Goal: Find specific page/section: Find specific page/section

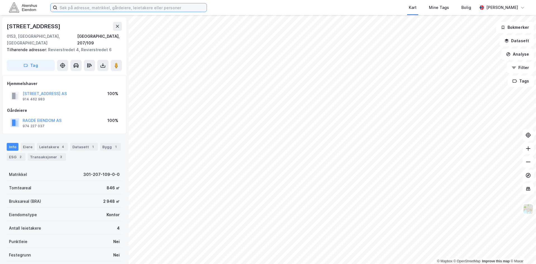
click at [97, 7] on input at bounding box center [131, 7] width 149 height 8
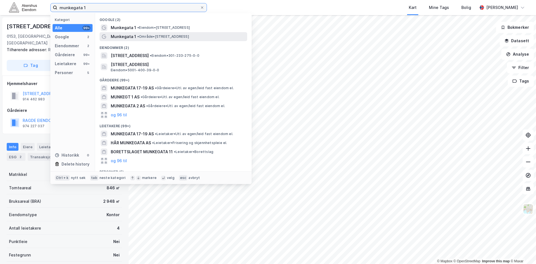
type input "munkegata 1"
click at [147, 35] on span "• Område • [STREET_ADDRESS]" at bounding box center [163, 36] width 52 height 4
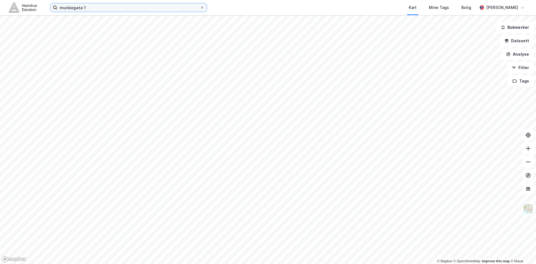
click at [135, 8] on input "munkegata 1" at bounding box center [128, 7] width 143 height 8
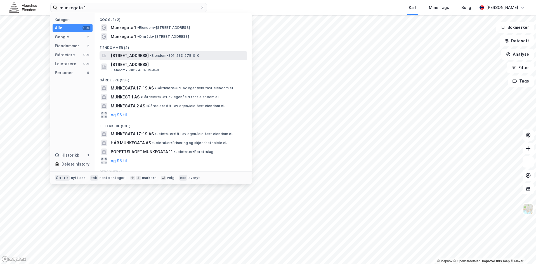
click at [149, 56] on span "[STREET_ADDRESS]" at bounding box center [130, 55] width 38 height 7
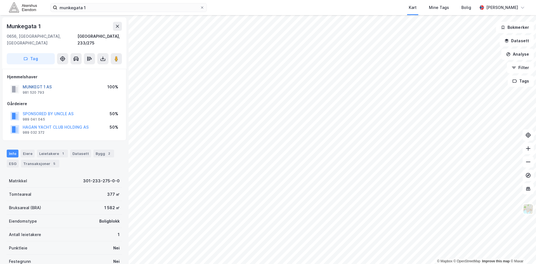
click at [0, 0] on button "MUNKEGT 1 AS" at bounding box center [0, 0] width 0 height 0
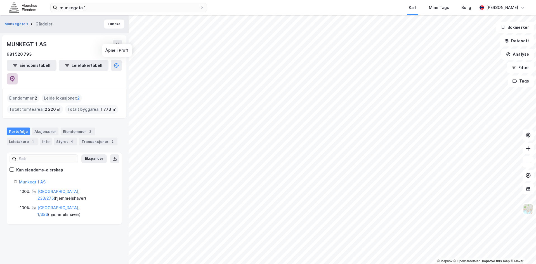
click at [15, 76] on icon at bounding box center [13, 79] width 6 height 6
